Goal: Information Seeking & Learning: Learn about a topic

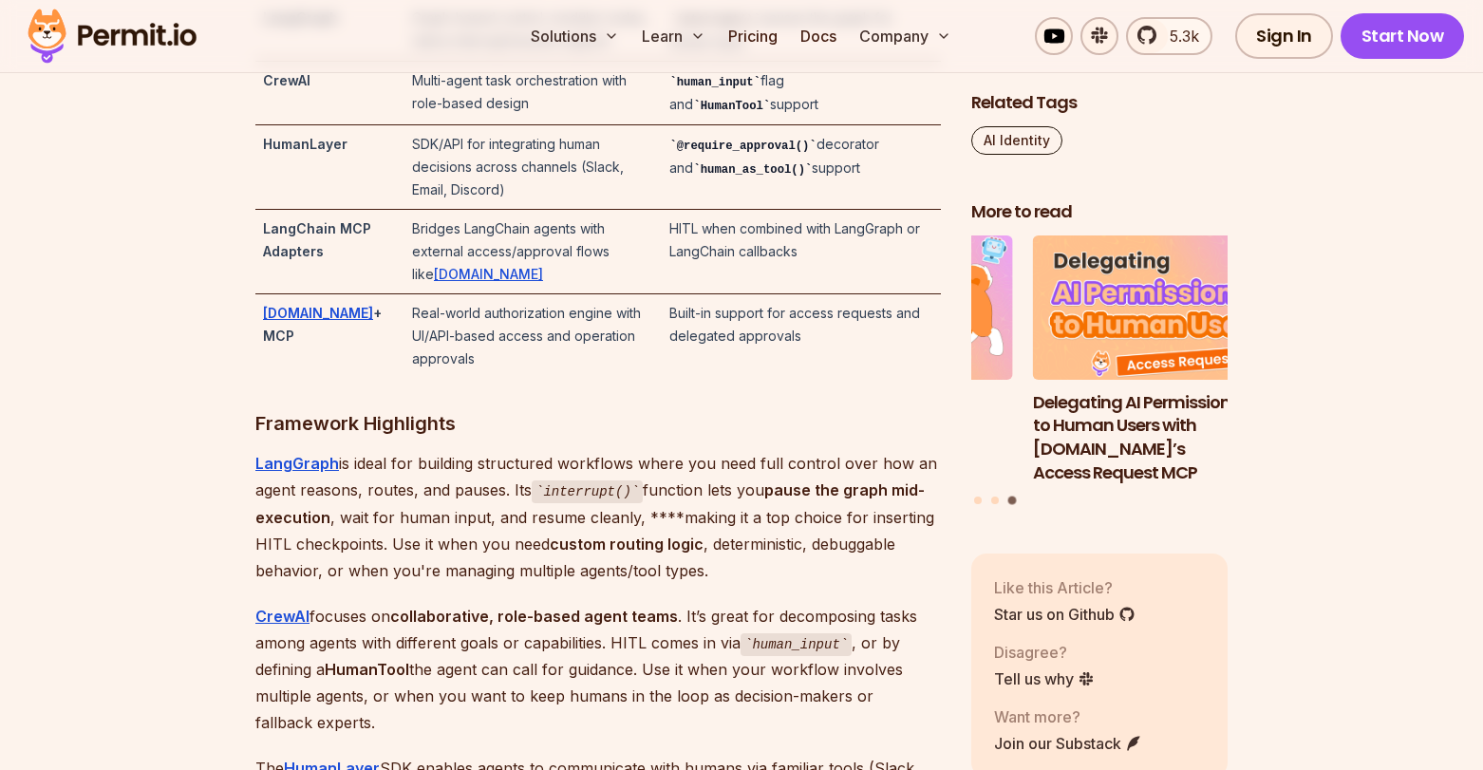
scroll to position [4137, 0]
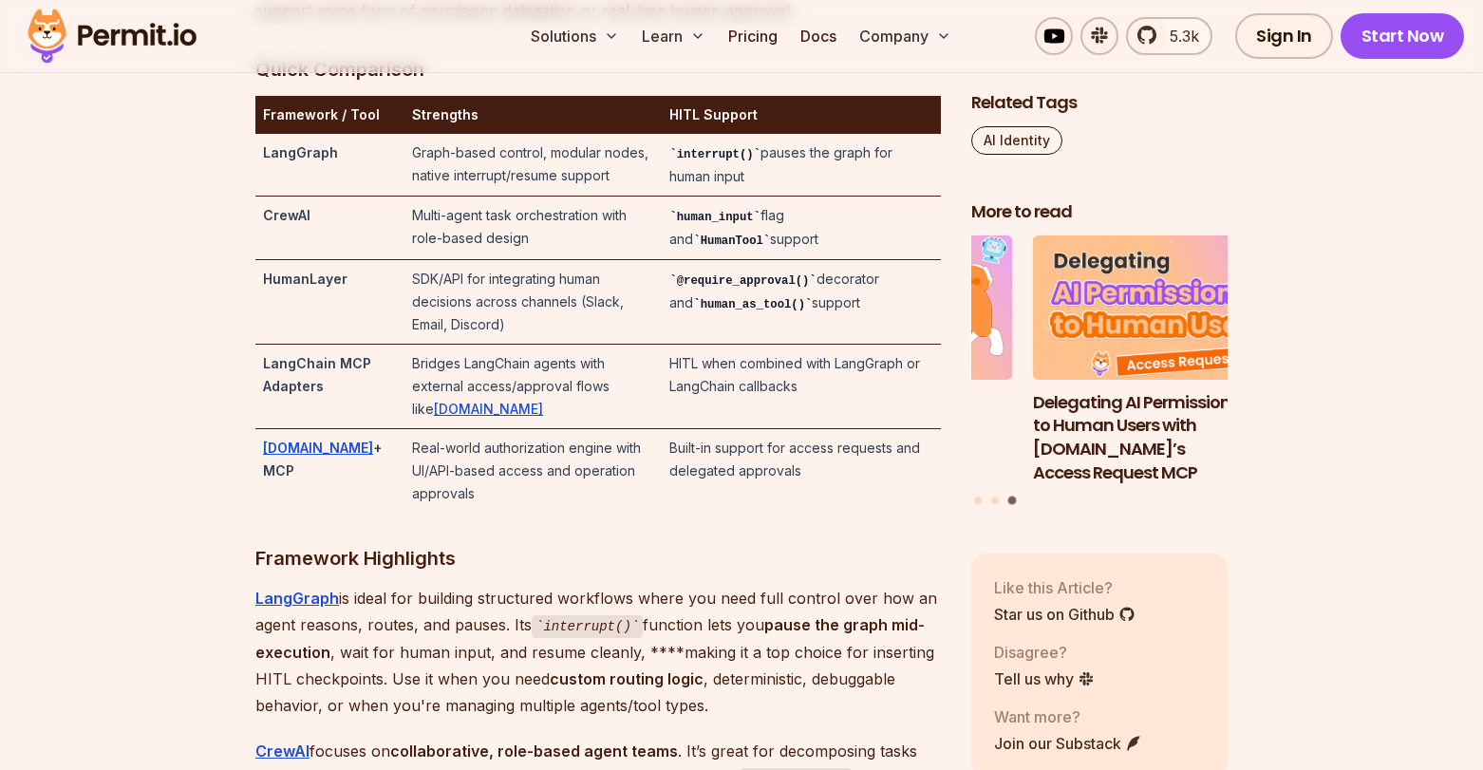
drag, startPoint x: 797, startPoint y: 285, endPoint x: 844, endPoint y: 287, distance: 47.5
click at [844, 260] on td "human_input flag and HumanTool support" at bounding box center [801, 229] width 279 height 64
click at [768, 260] on td "human_input flag and HumanTool support" at bounding box center [801, 229] width 279 height 64
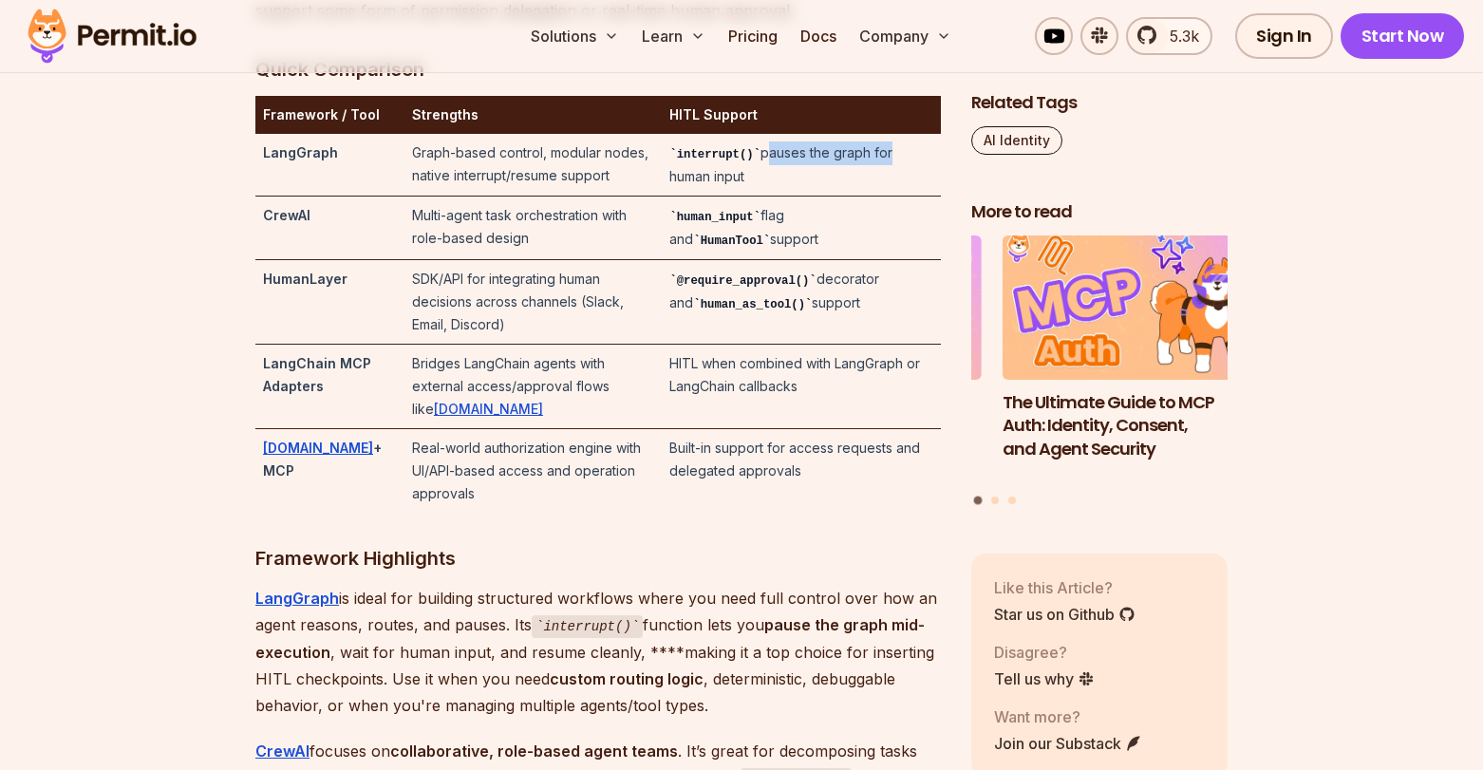
drag, startPoint x: 786, startPoint y: 227, endPoint x: 909, endPoint y: 227, distance: 122.5
click at [909, 197] on td "interrupt() pauses the graph for human input" at bounding box center [801, 165] width 279 height 63
drag, startPoint x: 702, startPoint y: 245, endPoint x: 763, endPoint y: 248, distance: 61.8
click at [763, 197] on td "interrupt() pauses the graph for human input" at bounding box center [801, 165] width 279 height 63
click at [726, 288] on code "@require_approval()" at bounding box center [742, 280] width 146 height 13
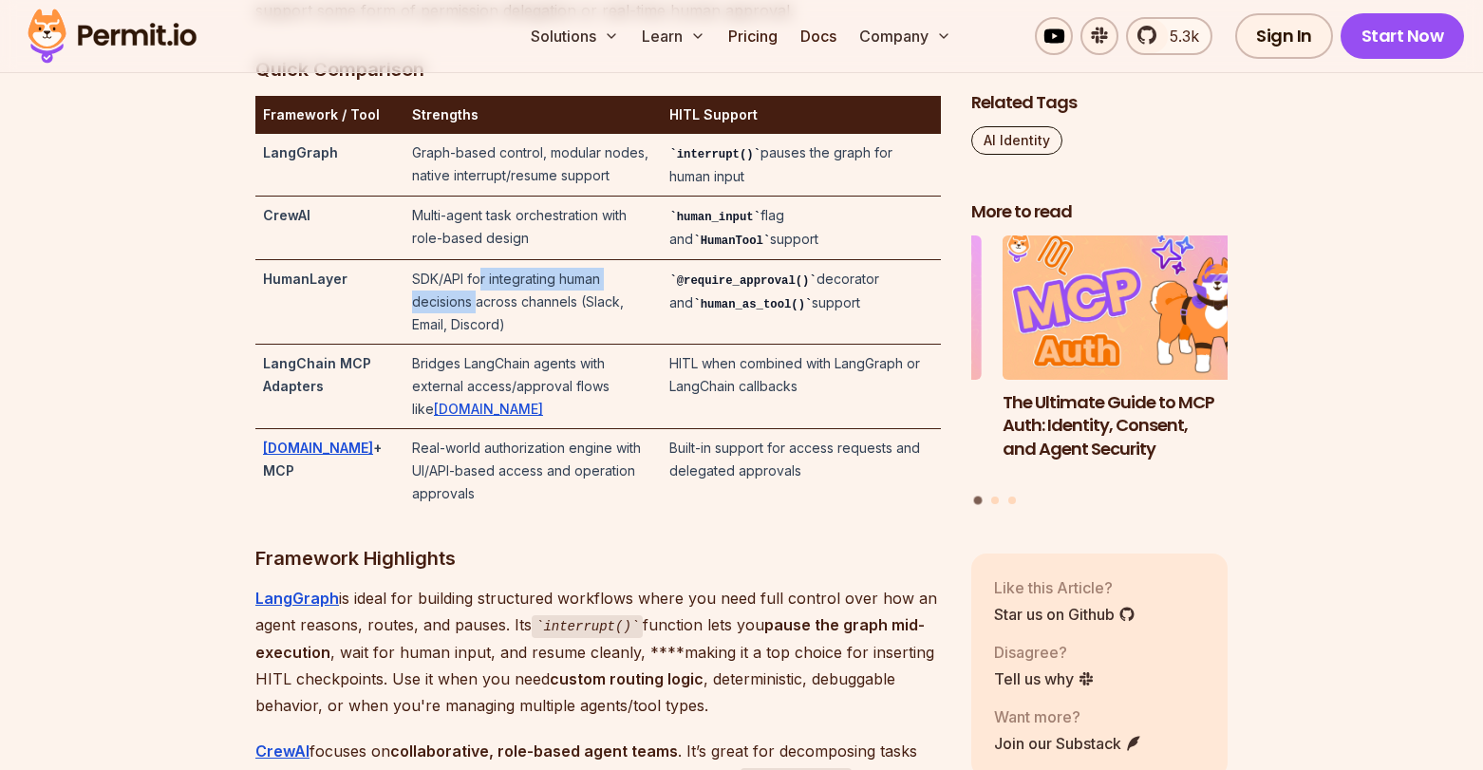
drag, startPoint x: 468, startPoint y: 348, endPoint x: 629, endPoint y: 352, distance: 160.5
click at [629, 345] on td "SDK/API for integrating human decisions across channels (Slack, Email, Discord)" at bounding box center [533, 302] width 257 height 85
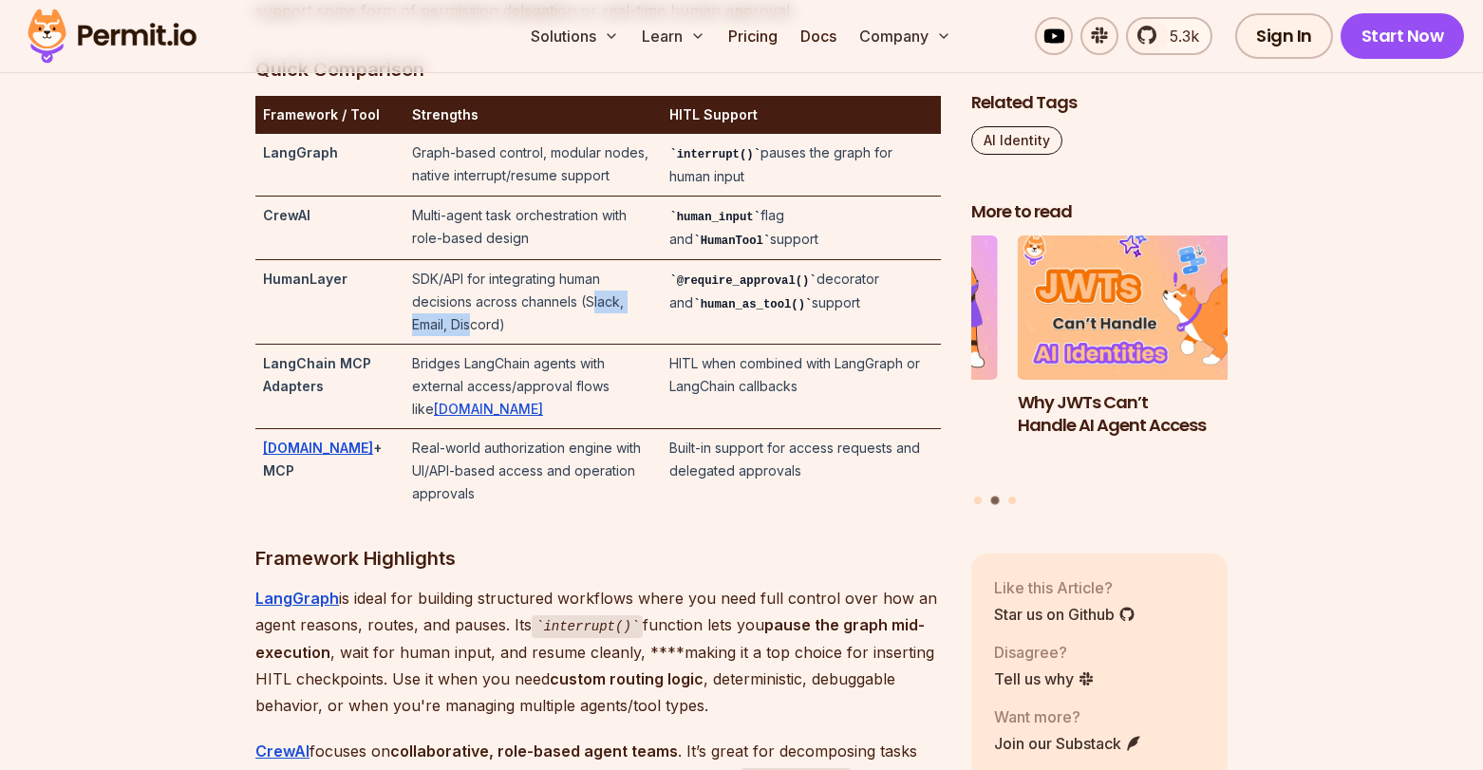
drag, startPoint x: 441, startPoint y: 370, endPoint x: 538, endPoint y: 369, distance: 97.8
click at [538, 345] on td "SDK/API for integrating human decisions across channels (Slack, Email, Discord)" at bounding box center [533, 302] width 257 height 85
drag, startPoint x: 380, startPoint y: 410, endPoint x: 514, endPoint y: 410, distance: 133.9
click at [508, 410] on td "Bridges LangChain agents with external access/approval flows like [DOMAIN_NAME]" at bounding box center [533, 387] width 257 height 85
click at [586, 406] on td "Bridges LangChain agents with external access/approval flows like [DOMAIN_NAME]" at bounding box center [533, 387] width 257 height 85
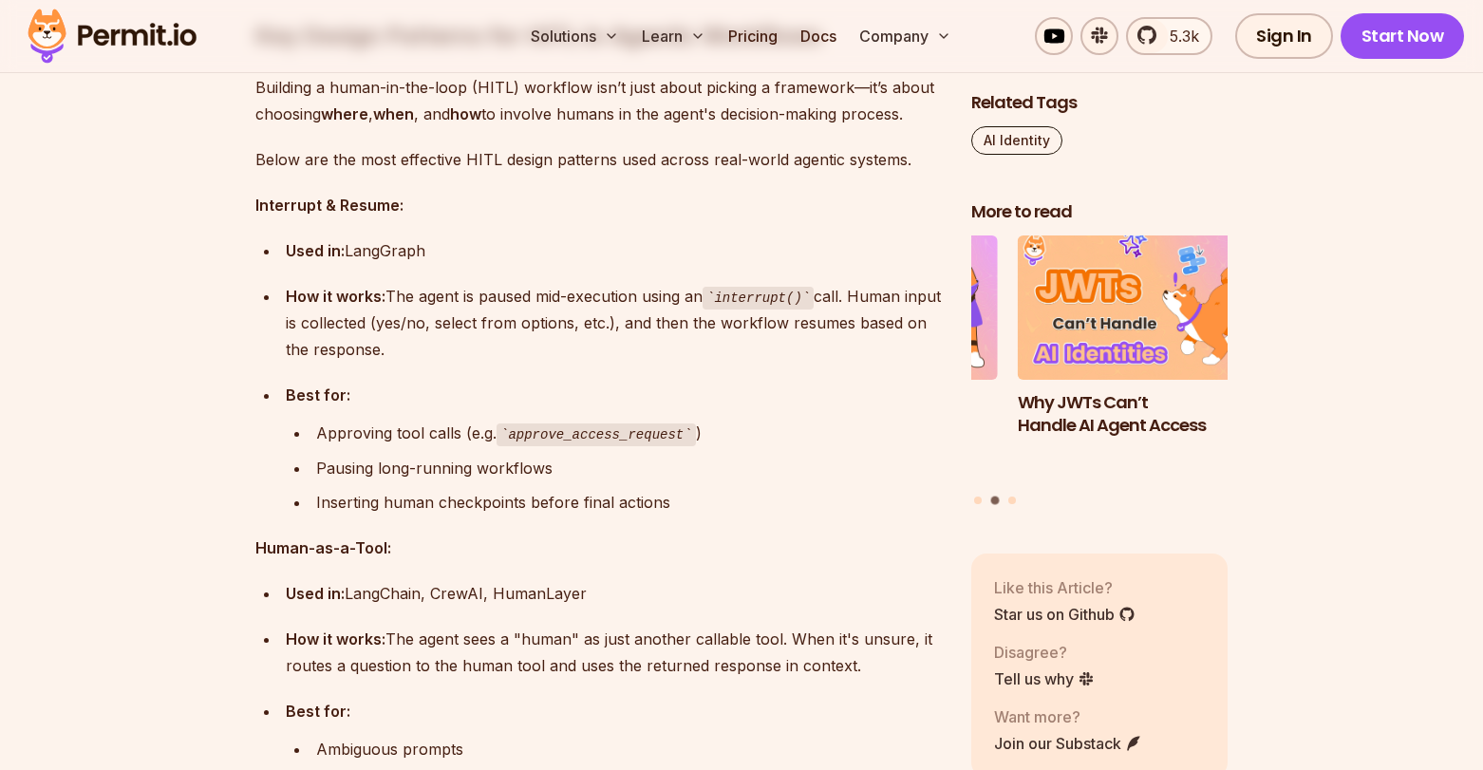
scroll to position [6685, 0]
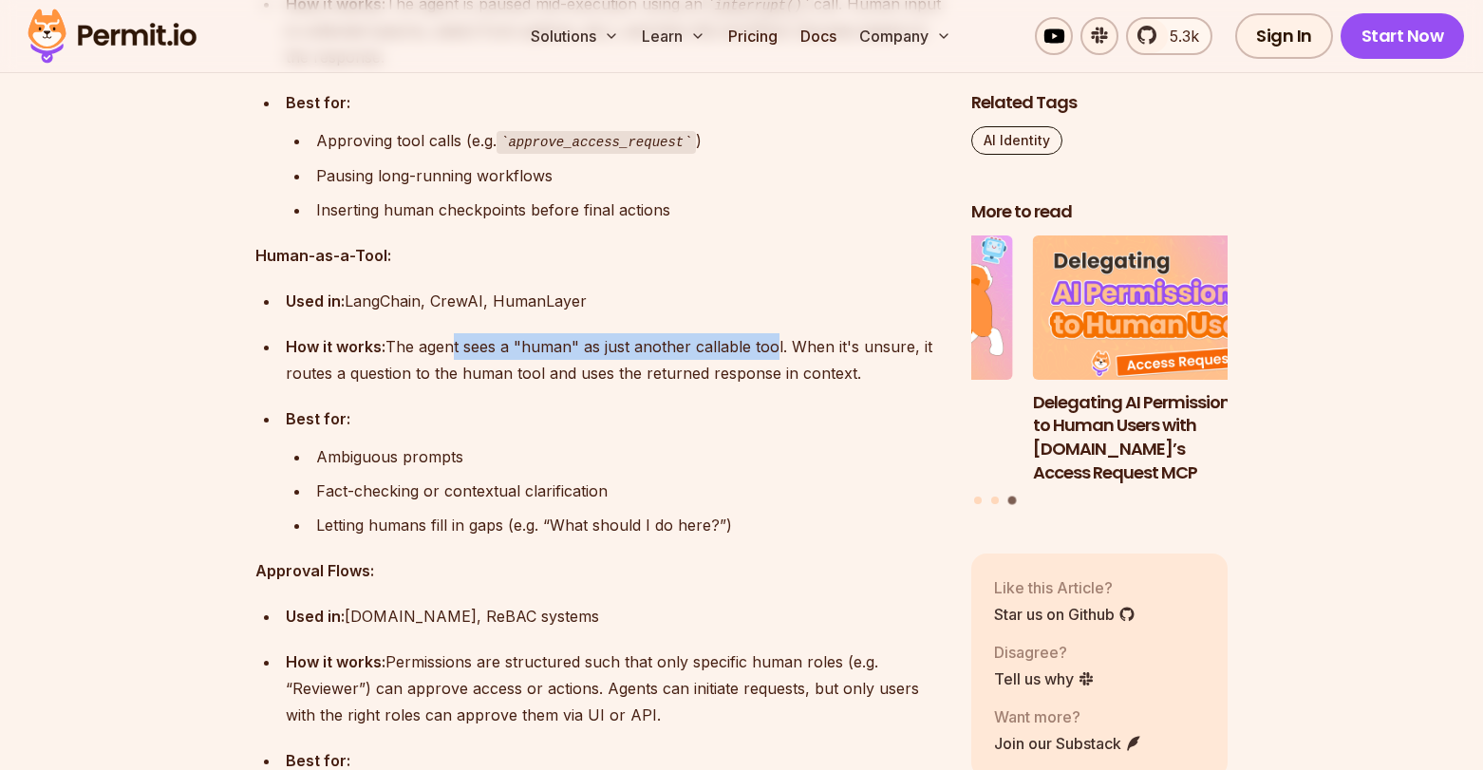
drag, startPoint x: 449, startPoint y: 372, endPoint x: 768, endPoint y: 372, distance: 319.1
click at [768, 372] on div "How it works: The agent sees a "human" as just another callable tool. When it's…" at bounding box center [613, 359] width 655 height 53
click at [649, 386] on div "How it works: The agent sees a "human" as just another callable tool. When it's…" at bounding box center [613, 359] width 655 height 53
drag, startPoint x: 656, startPoint y: 370, endPoint x: 799, endPoint y: 372, distance: 142.4
click at [799, 372] on div "How it works: The agent sees a "human" as just another callable tool. When it's…" at bounding box center [613, 359] width 655 height 53
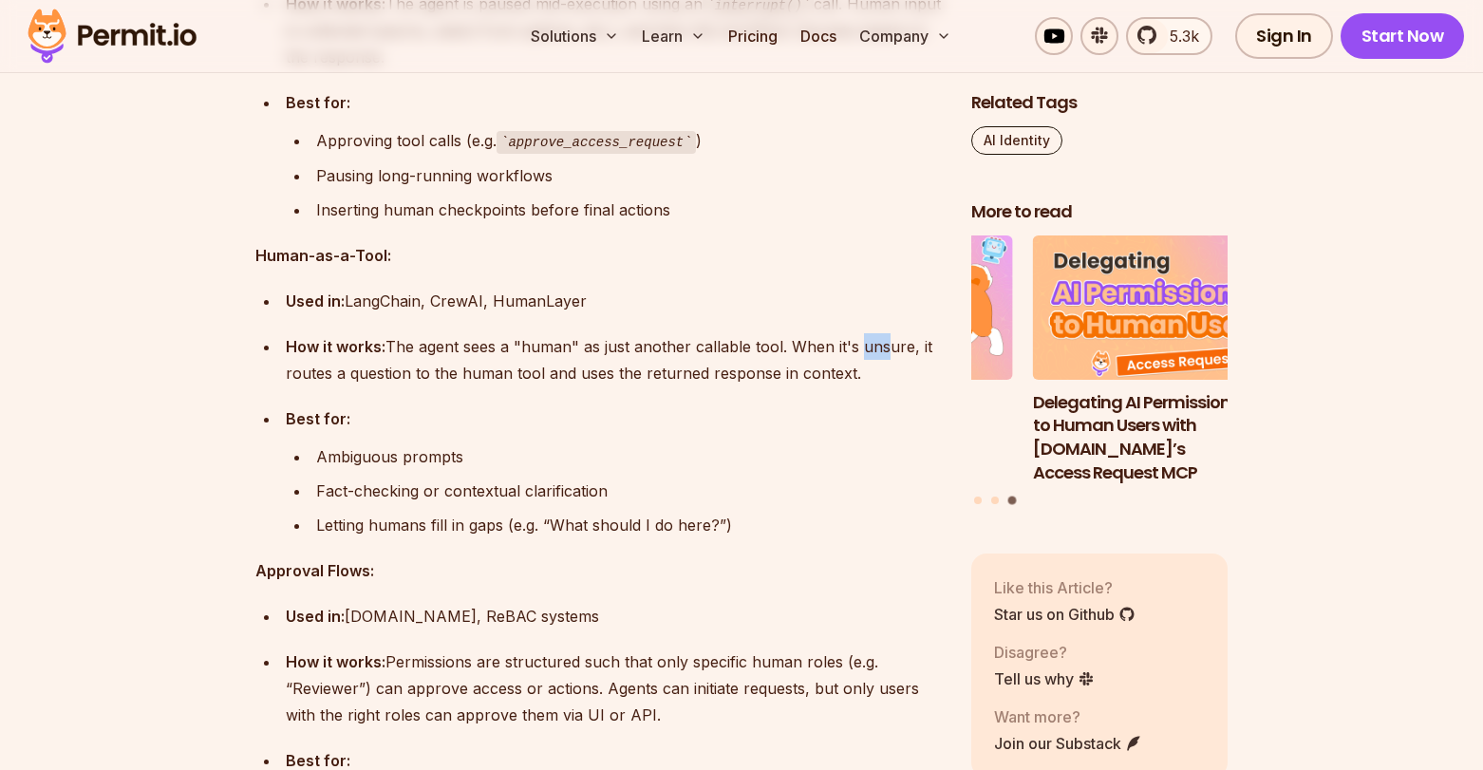
drag, startPoint x: 862, startPoint y: 368, endPoint x: 906, endPoint y: 375, distance: 44.2
click at [889, 369] on div "How it works: The agent sees a "human" as just another callable tool. When it's…" at bounding box center [613, 359] width 655 height 53
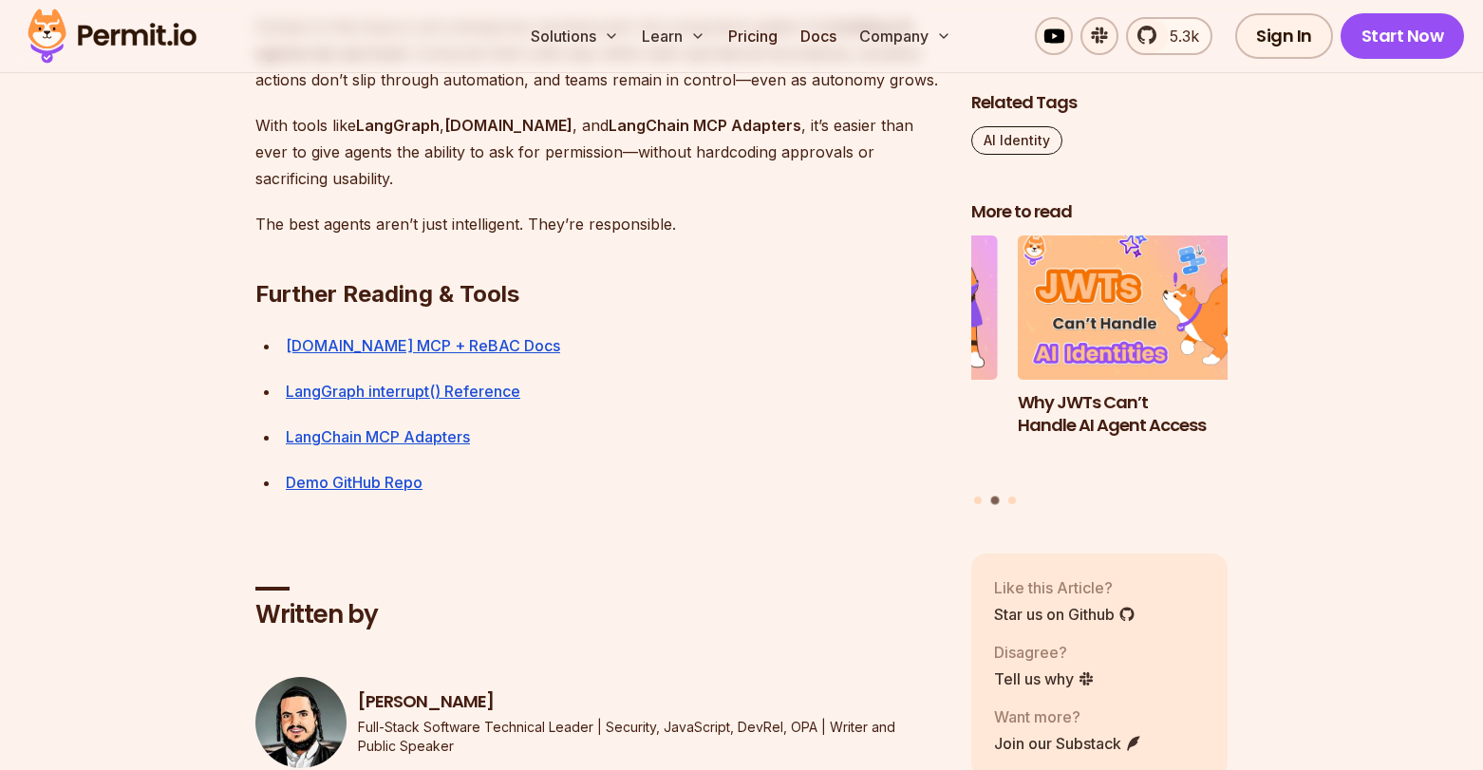
scroll to position [10396, 0]
